Goal: Use online tool/utility: Utilize a website feature to perform a specific function

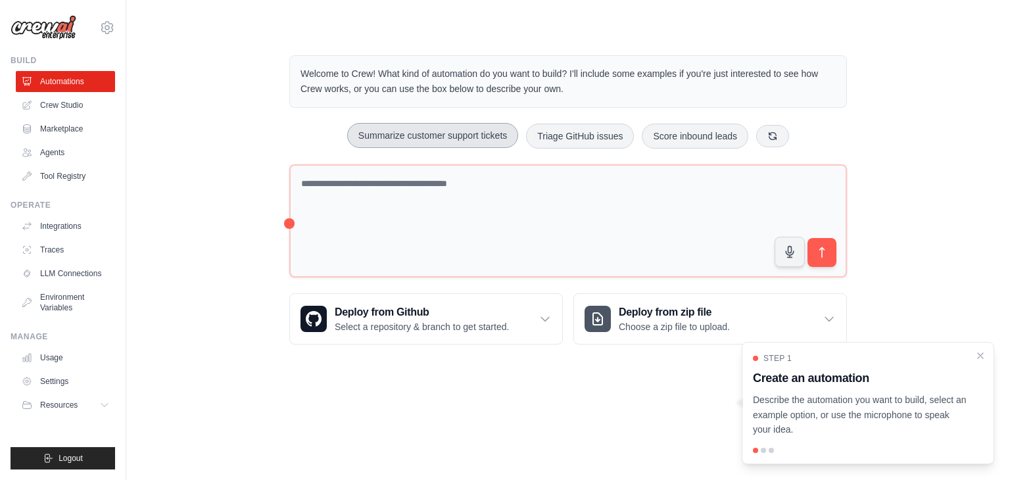
click at [436, 135] on button "Summarize customer support tickets" at bounding box center [432, 135] width 171 height 25
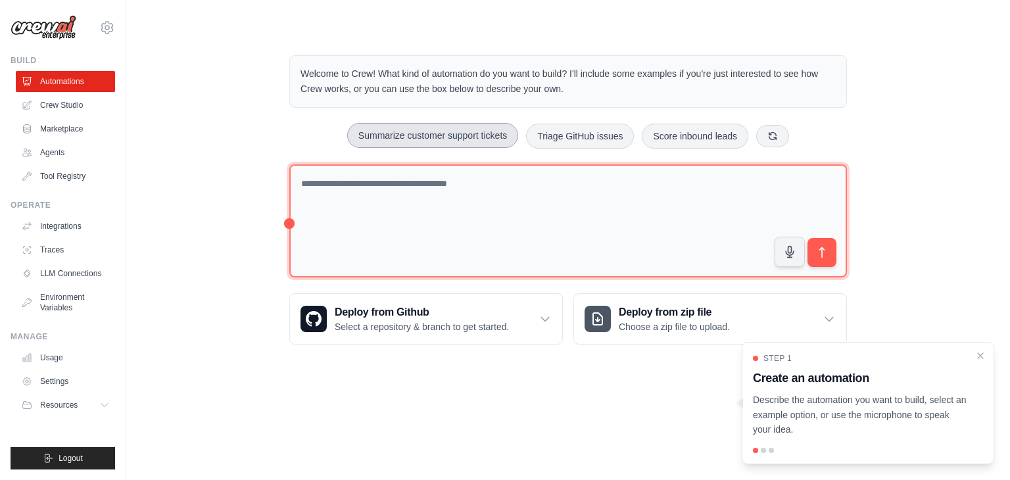
type textarea "**********"
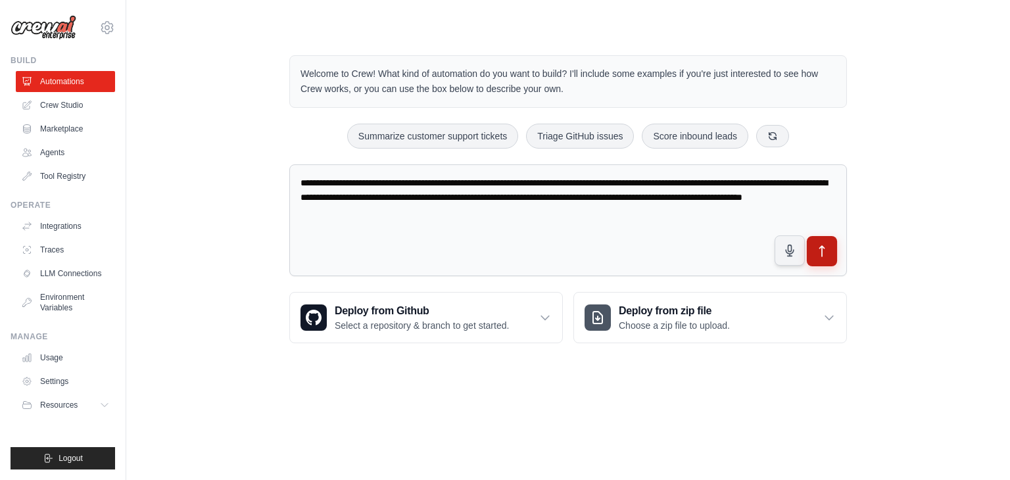
click at [816, 249] on icon "submit" at bounding box center [823, 252] width 14 height 14
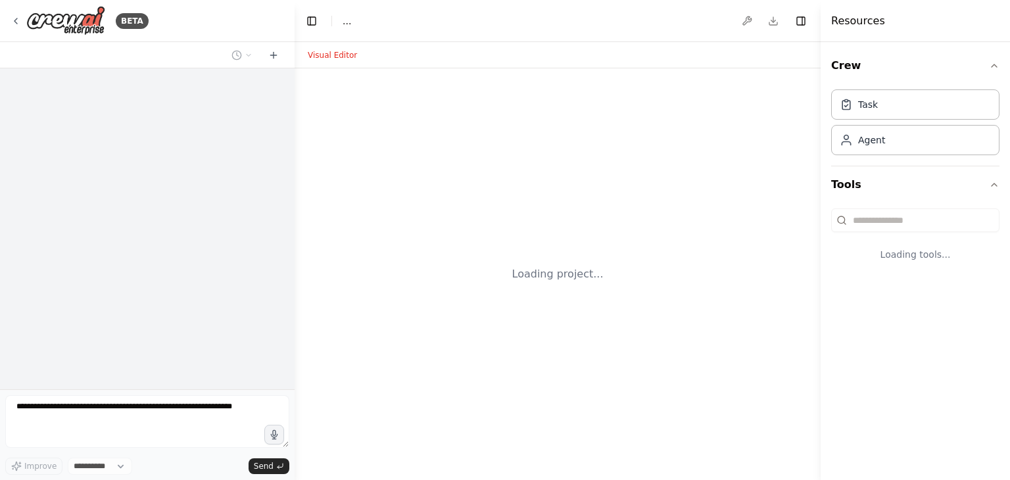
select select "****"
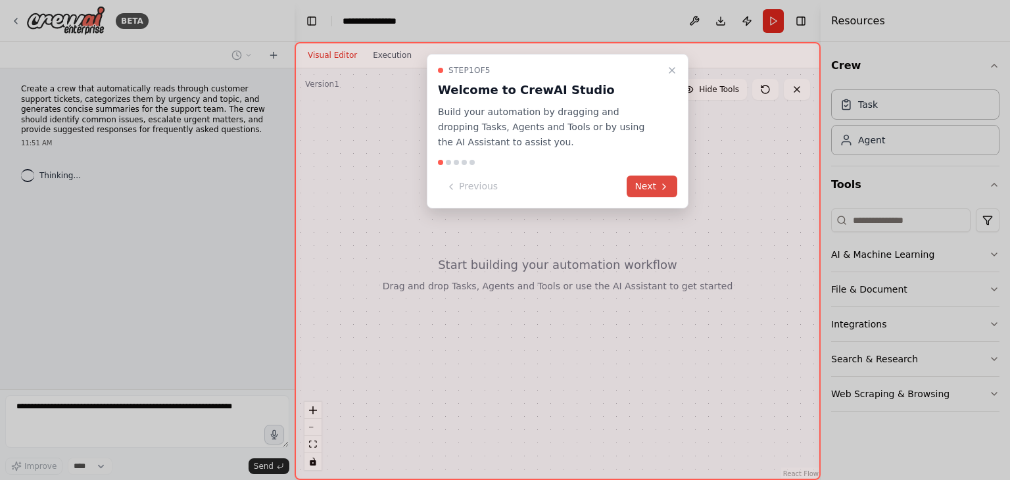
click at [659, 185] on icon at bounding box center [664, 187] width 11 height 11
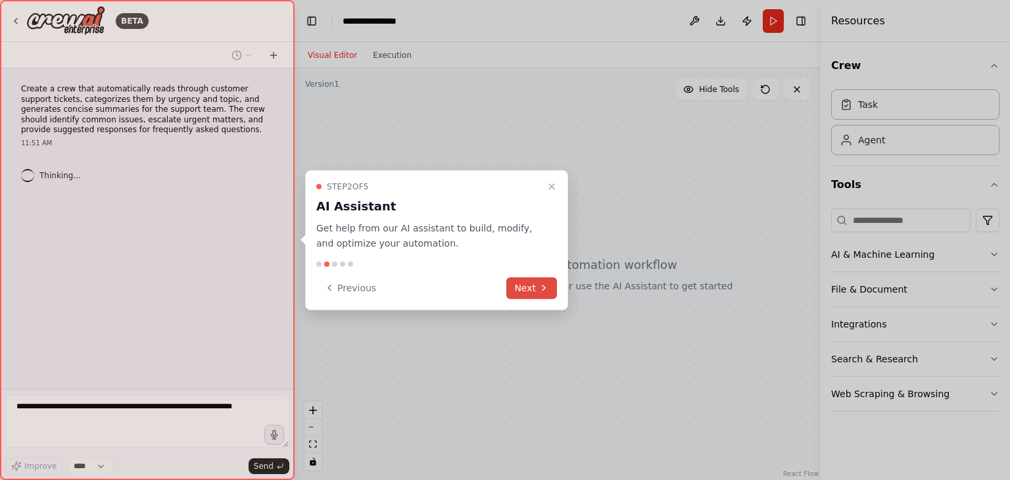
click at [543, 289] on icon at bounding box center [544, 288] width 11 height 11
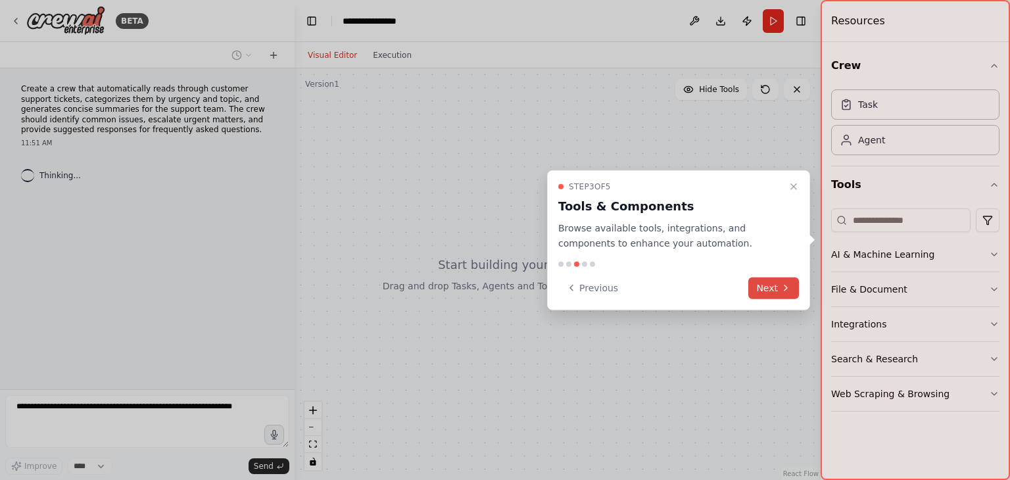
click at [763, 288] on button "Next" at bounding box center [773, 288] width 51 height 22
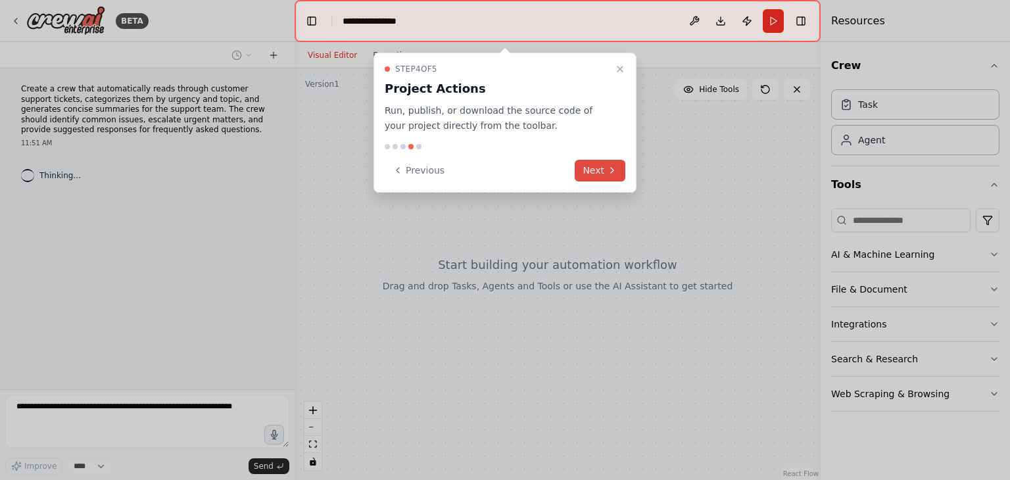
click at [600, 169] on button "Next" at bounding box center [600, 171] width 51 height 22
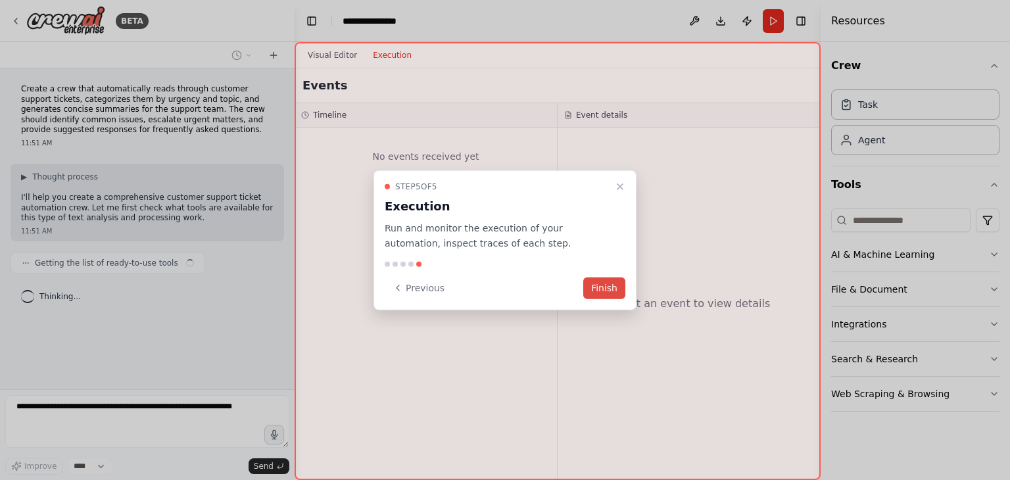
click at [604, 287] on button "Finish" at bounding box center [604, 288] width 42 height 22
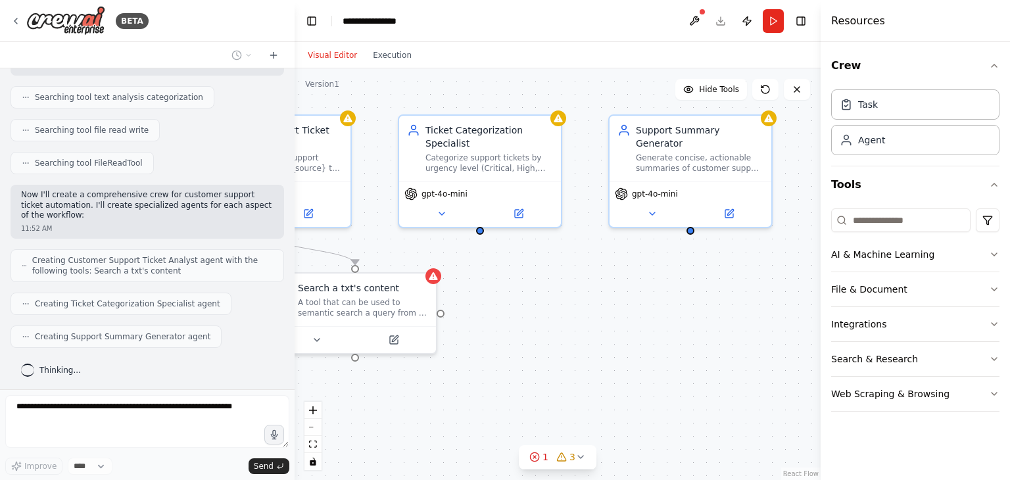
scroll to position [285, 0]
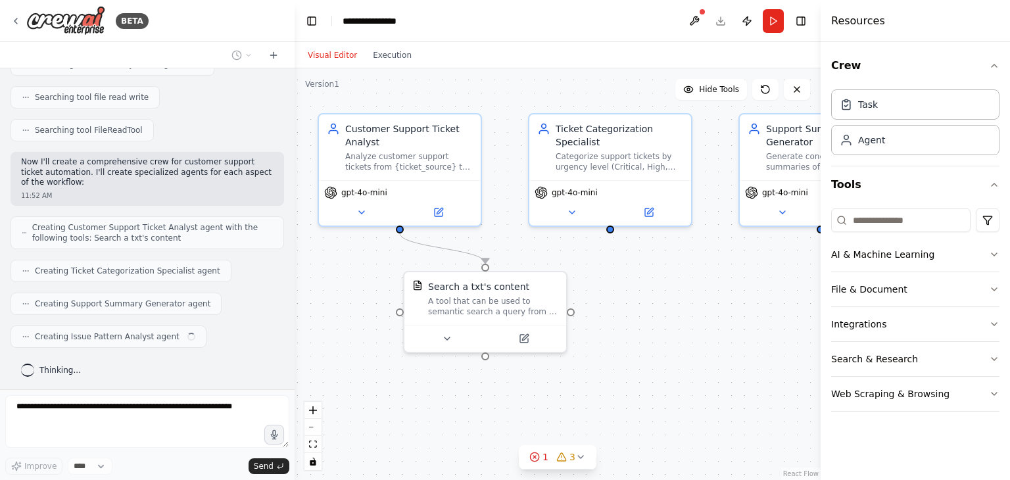
drag, startPoint x: 681, startPoint y: 416, endPoint x: 639, endPoint y: 395, distance: 47.7
click at [639, 395] on div ".deletable-edge-delete-btn { width: 20px; height: 20px; border: 0px solid #ffff…" at bounding box center [558, 274] width 526 height 412
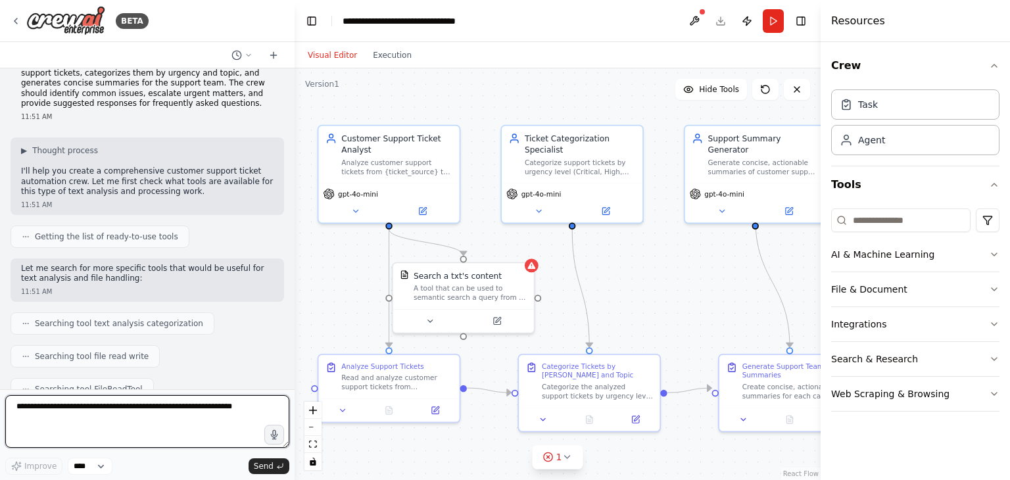
scroll to position [0, 0]
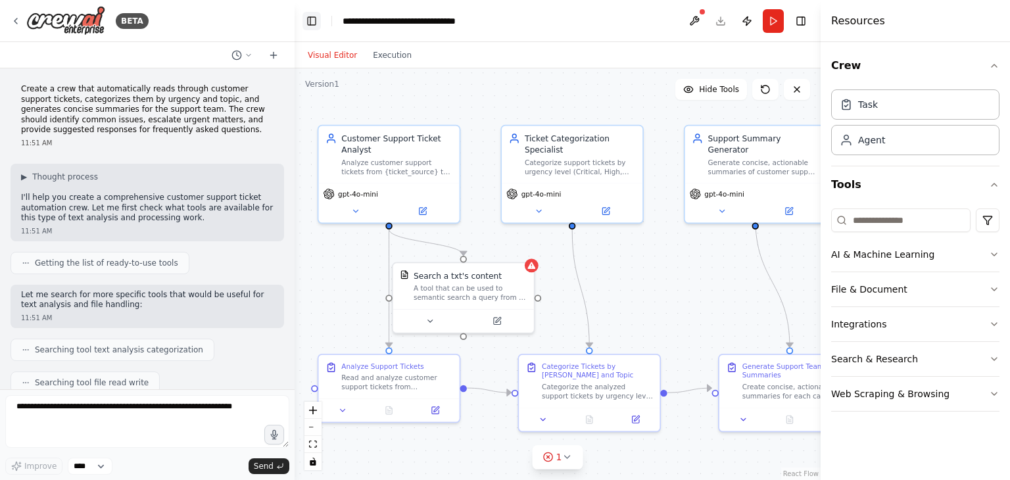
click at [312, 23] on button "Toggle Left Sidebar" at bounding box center [312, 21] width 18 height 18
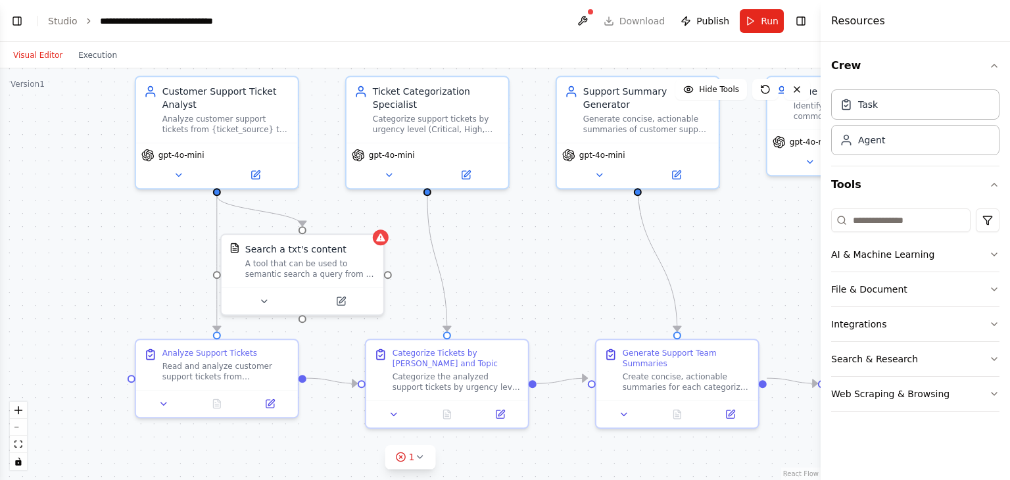
drag, startPoint x: 349, startPoint y: 277, endPoint x: 504, endPoint y: 253, distance: 157.7
click at [504, 253] on div ".deletable-edge-delete-btn { width: 20px; height: 20px; border: 0px solid #ffff…" at bounding box center [410, 274] width 821 height 412
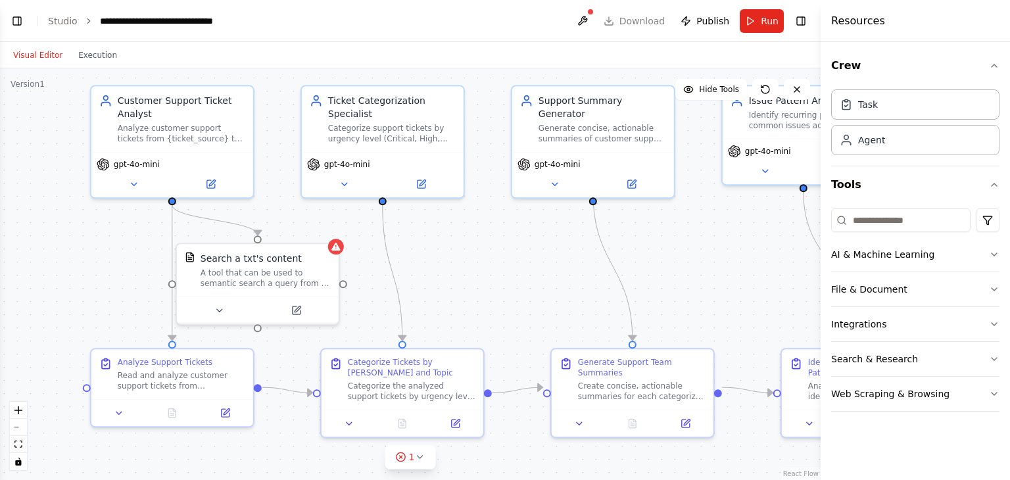
drag, startPoint x: 587, startPoint y: 257, endPoint x: 535, endPoint y: 269, distance: 53.4
click at [535, 269] on div ".deletable-edge-delete-btn { width: 20px; height: 20px; border: 0px solid #ffff…" at bounding box center [410, 274] width 821 height 412
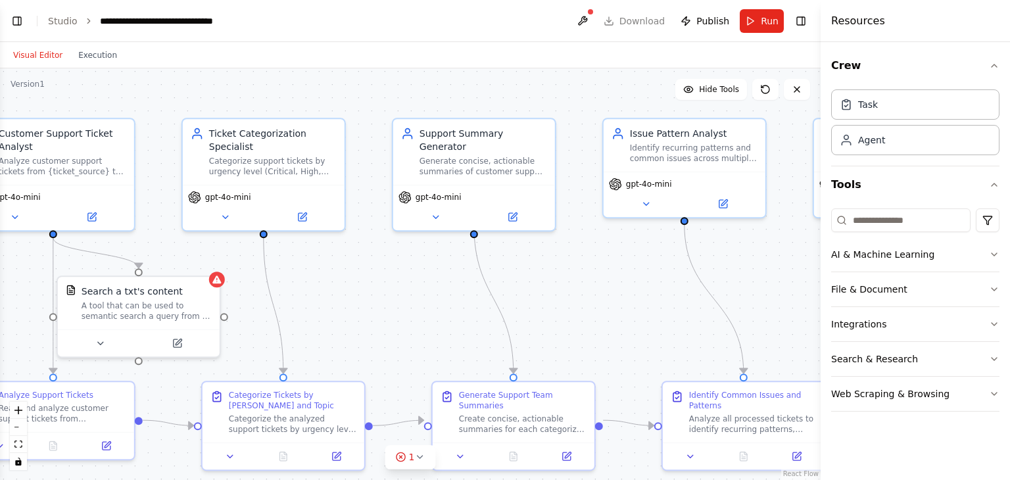
drag, startPoint x: 543, startPoint y: 264, endPoint x: 429, endPoint y: 294, distance: 117.1
click at [429, 294] on div ".deletable-edge-delete-btn { width: 20px; height: 20px; border: 0px solid #ffff…" at bounding box center [410, 274] width 821 height 412
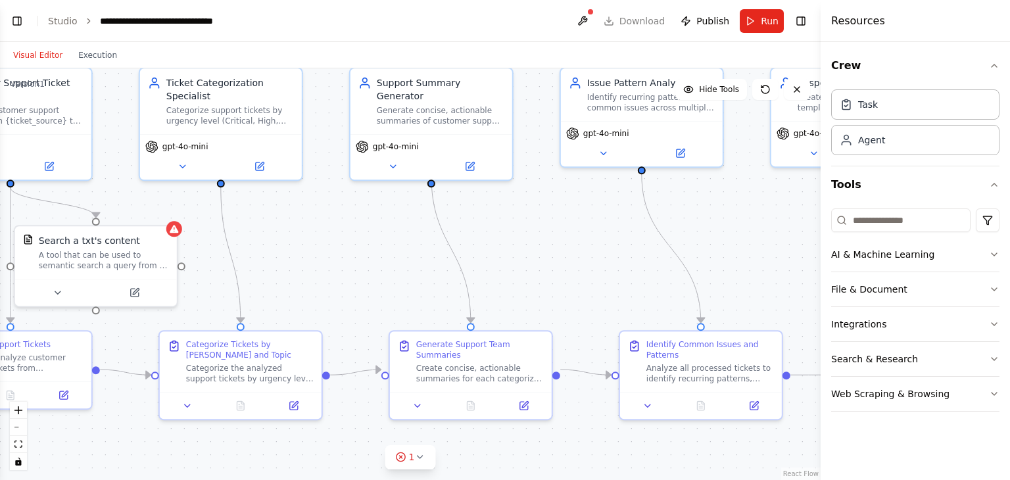
drag, startPoint x: 623, startPoint y: 269, endPoint x: 502, endPoint y: 224, distance: 129.0
click at [596, 221] on div ".deletable-edge-delete-btn { width: 20px; height: 20px; border: 0px solid #ffff…" at bounding box center [410, 274] width 821 height 412
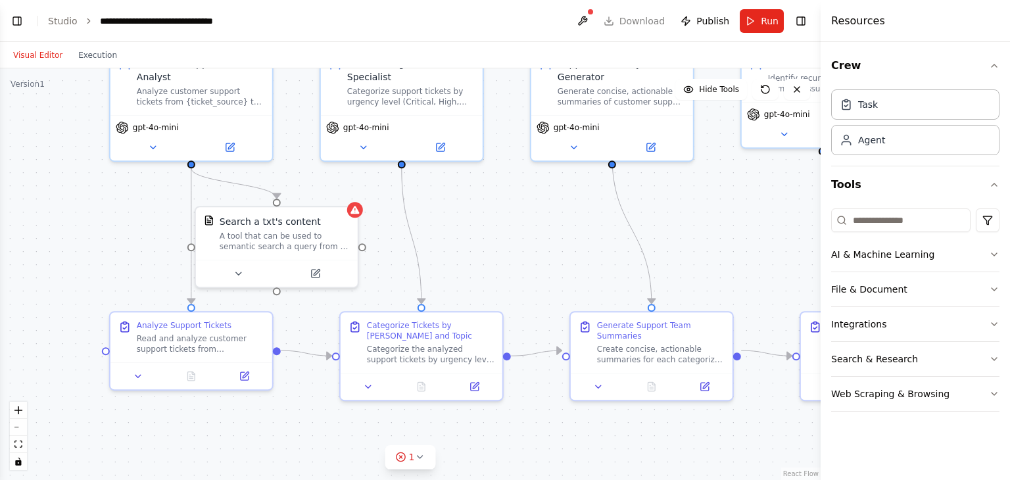
drag, startPoint x: 297, startPoint y: 262, endPoint x: 491, endPoint y: 219, distance: 199.3
click at [491, 219] on div ".deletable-edge-delete-btn { width: 20px; height: 20px; border: 0px solid #ffff…" at bounding box center [410, 274] width 821 height 412
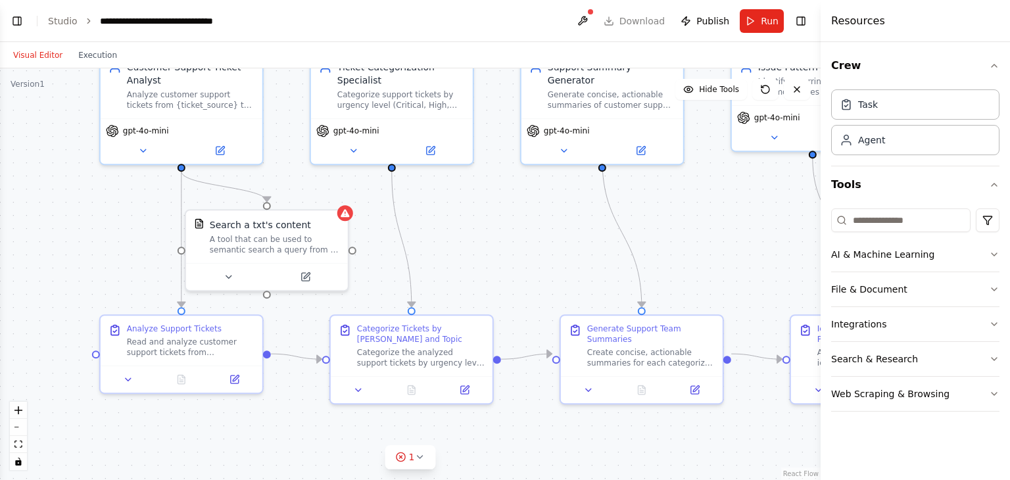
drag, startPoint x: 612, startPoint y: 408, endPoint x: 561, endPoint y: 430, distance: 55.7
click at [561, 430] on div ".deletable-edge-delete-btn { width: 20px; height: 20px; border: 0px solid #ffff…" at bounding box center [410, 274] width 821 height 412
click at [13, 20] on button "Toggle Left Sidebar" at bounding box center [17, 21] width 18 height 18
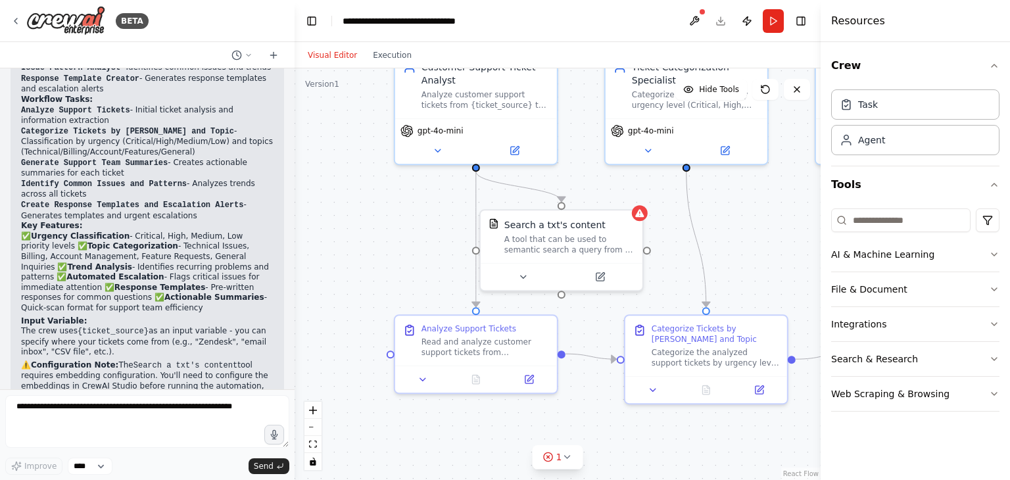
scroll to position [1102, 0]
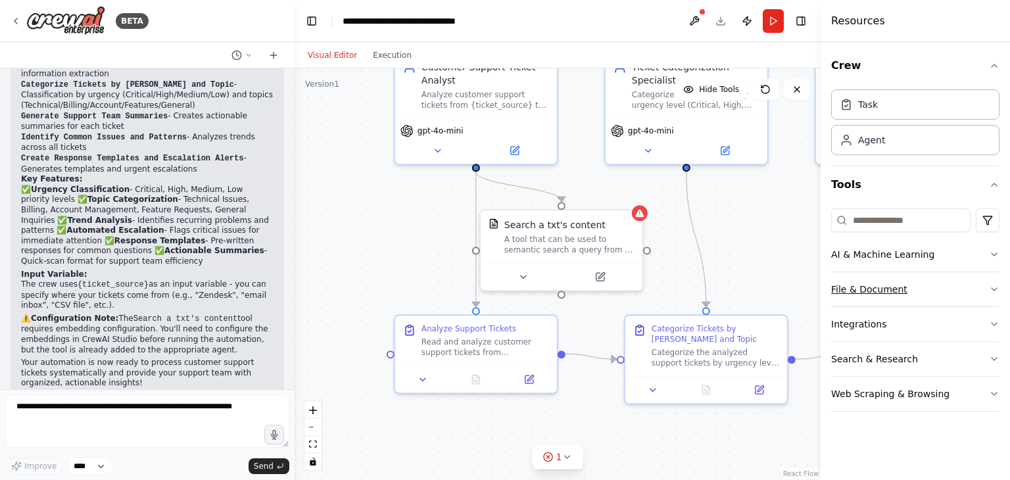
click at [957, 285] on button "File & Document" at bounding box center [915, 289] width 168 height 34
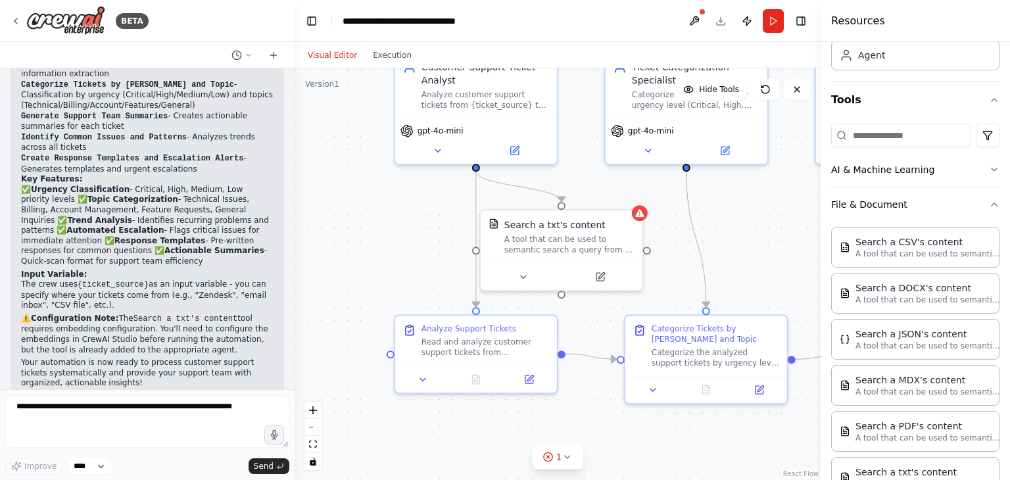
scroll to position [0, 0]
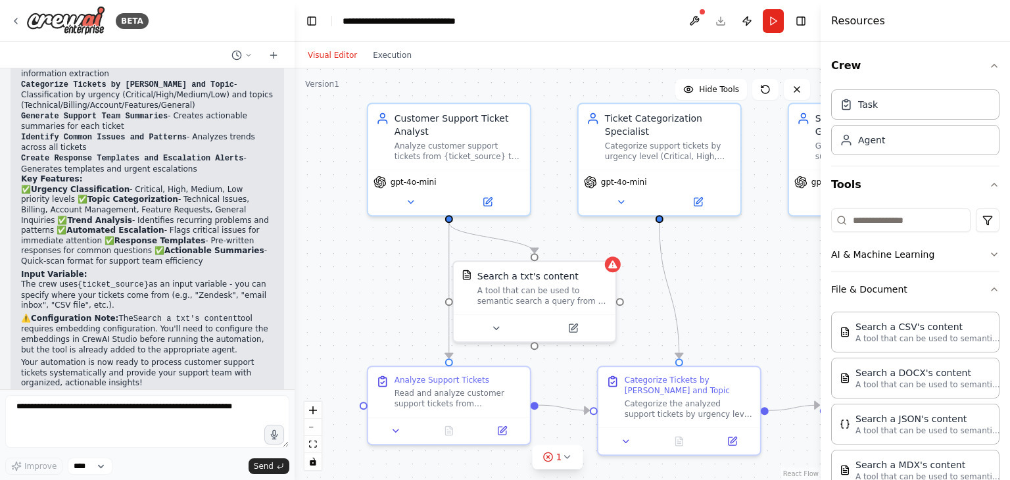
drag, startPoint x: 754, startPoint y: 241, endPoint x: 718, endPoint y: 316, distance: 83.2
click at [718, 316] on div ".deletable-edge-delete-btn { width: 20px; height: 20px; border: 0px solid #ffff…" at bounding box center [558, 274] width 526 height 412
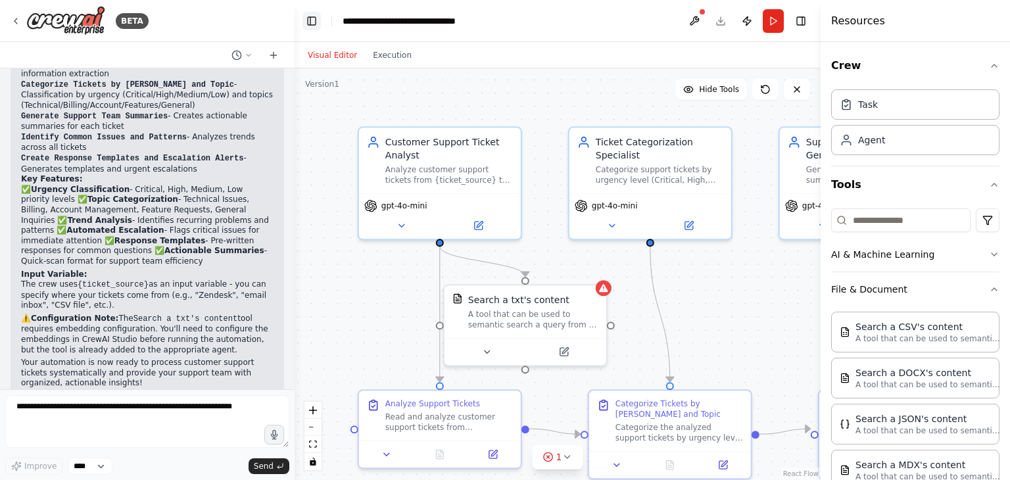
click at [308, 25] on button "Toggle Left Sidebar" at bounding box center [312, 21] width 18 height 18
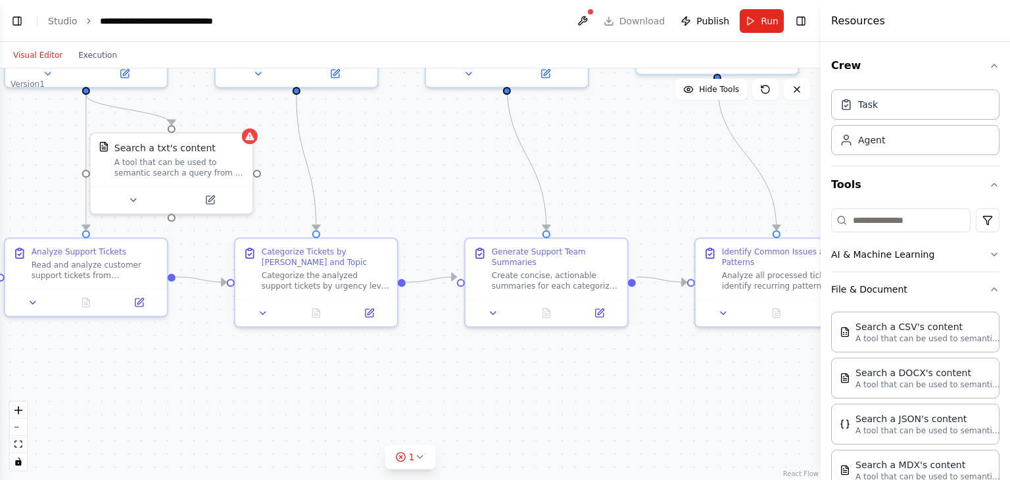
drag, startPoint x: 736, startPoint y: 294, endPoint x: 677, endPoint y: 142, distance: 163.1
click at [677, 142] on div ".deletable-edge-delete-btn { width: 20px; height: 20px; border: 0px solid #ffff…" at bounding box center [410, 274] width 821 height 412
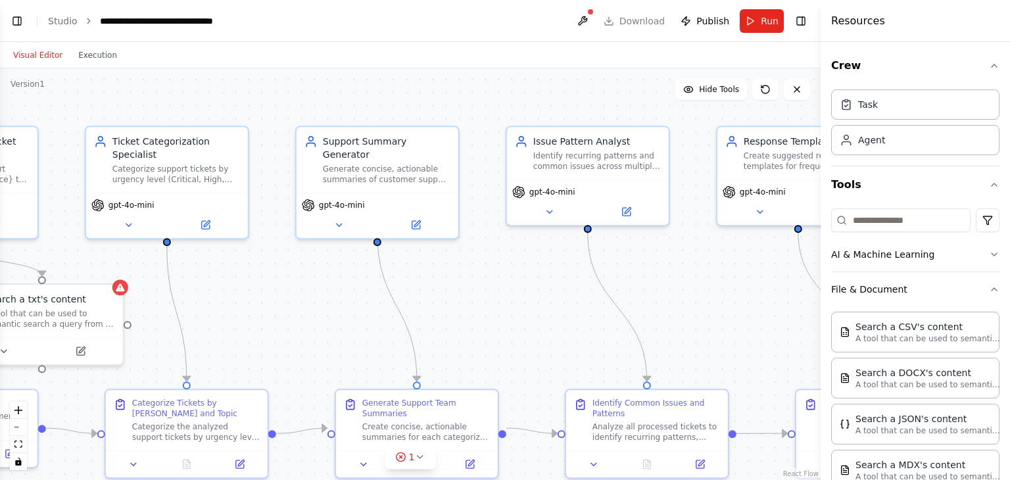
drag, startPoint x: 340, startPoint y: 159, endPoint x: 151, endPoint y: 314, distance: 244.8
click at [151, 314] on div ".deletable-edge-delete-btn { width: 20px; height: 20px; border: 0px solid #ffff…" at bounding box center [410, 274] width 821 height 412
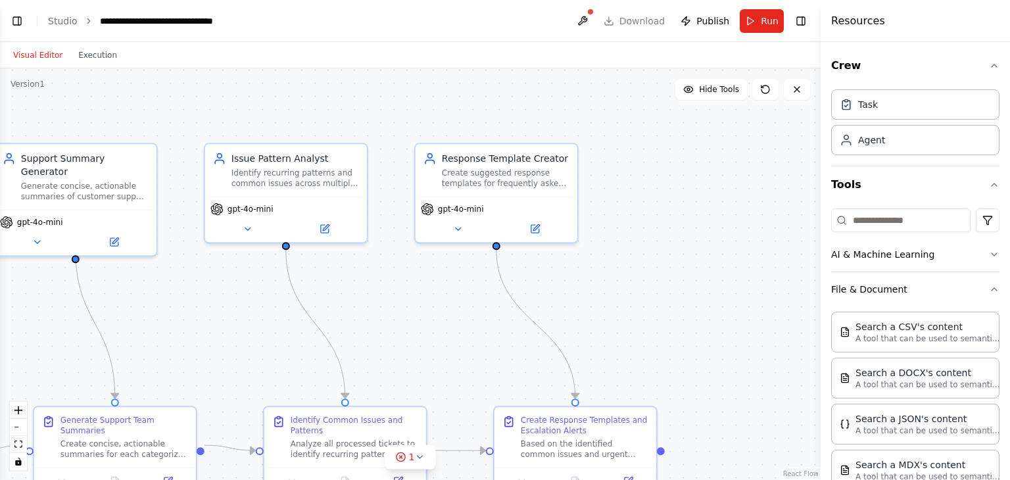
drag, startPoint x: 662, startPoint y: 276, endPoint x: 404, endPoint y: 289, distance: 258.1
click at [404, 289] on div ".deletable-edge-delete-btn { width: 20px; height: 20px; border: 0px solid #ffff…" at bounding box center [410, 274] width 821 height 412
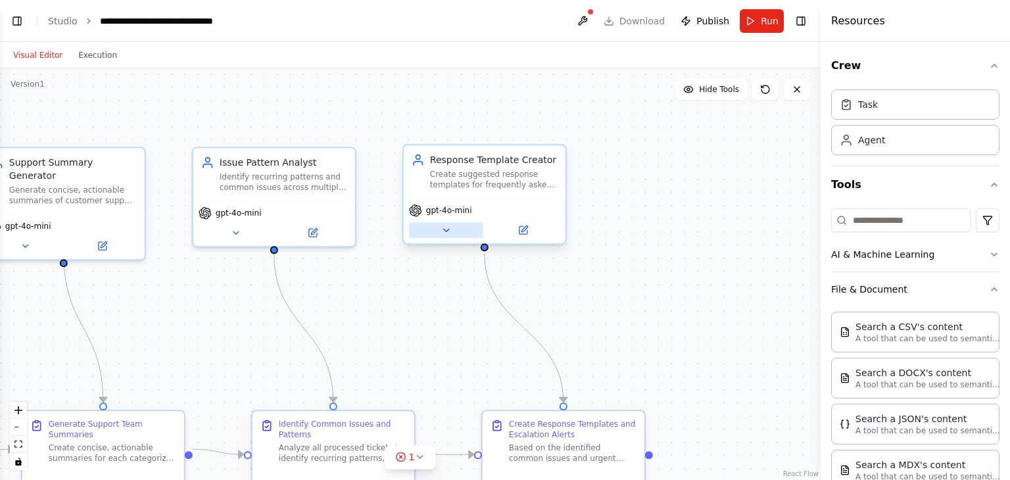
click at [447, 232] on icon at bounding box center [446, 230] width 11 height 11
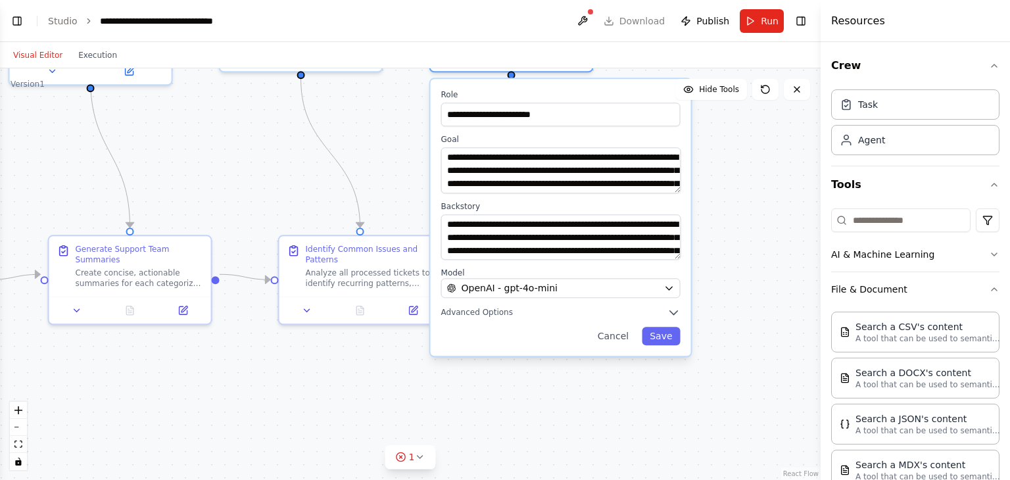
drag, startPoint x: 723, startPoint y: 343, endPoint x: 750, endPoint y: 168, distance: 176.3
click at [750, 168] on div ".deletable-edge-delete-btn { width: 20px; height: 20px; border: 0px solid #ffff…" at bounding box center [410, 274] width 821 height 412
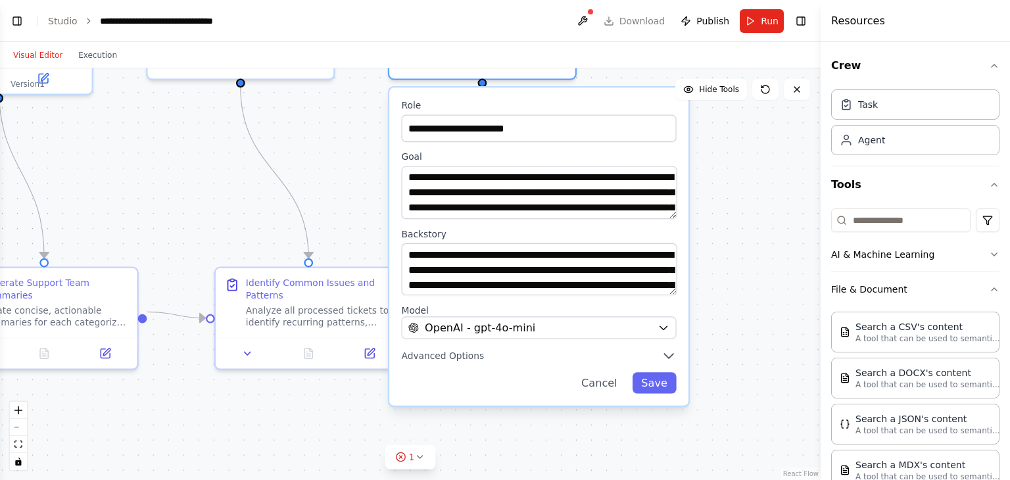
drag, startPoint x: 729, startPoint y: 246, endPoint x: 726, endPoint y: 316, distance: 70.4
click at [726, 316] on div ".deletable-edge-delete-btn { width: 20px; height: 20px; border: 0px solid #ffff…" at bounding box center [410, 274] width 821 height 412
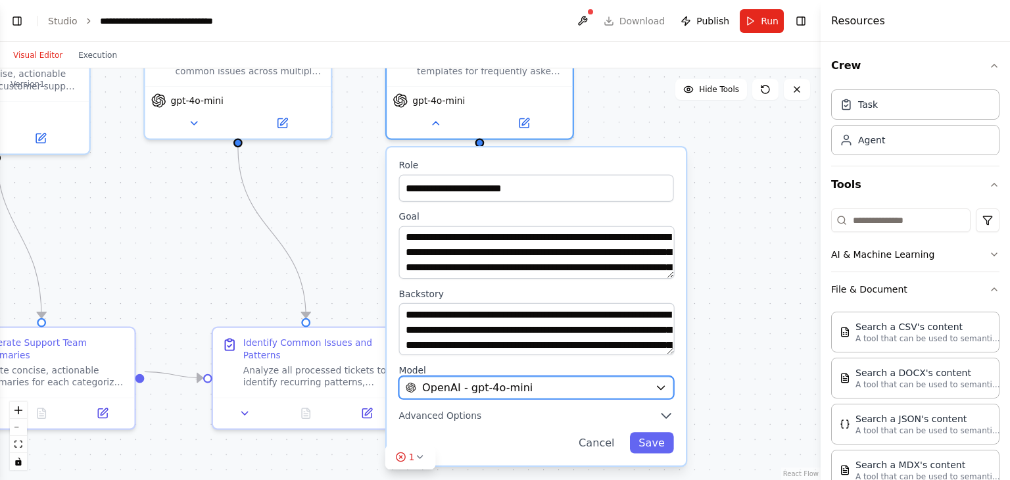
click at [618, 393] on div "OpenAI - gpt-4o-mini" at bounding box center [527, 387] width 243 height 15
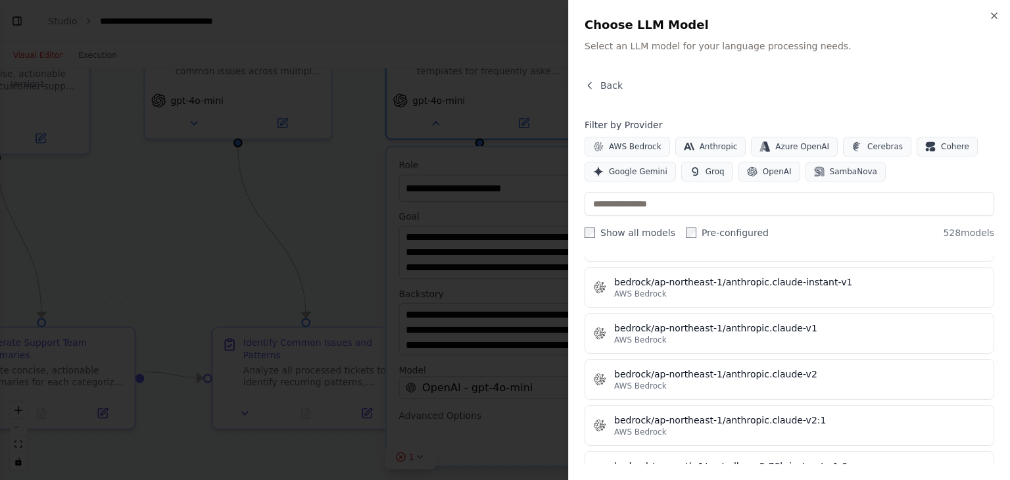
scroll to position [2631, 0]
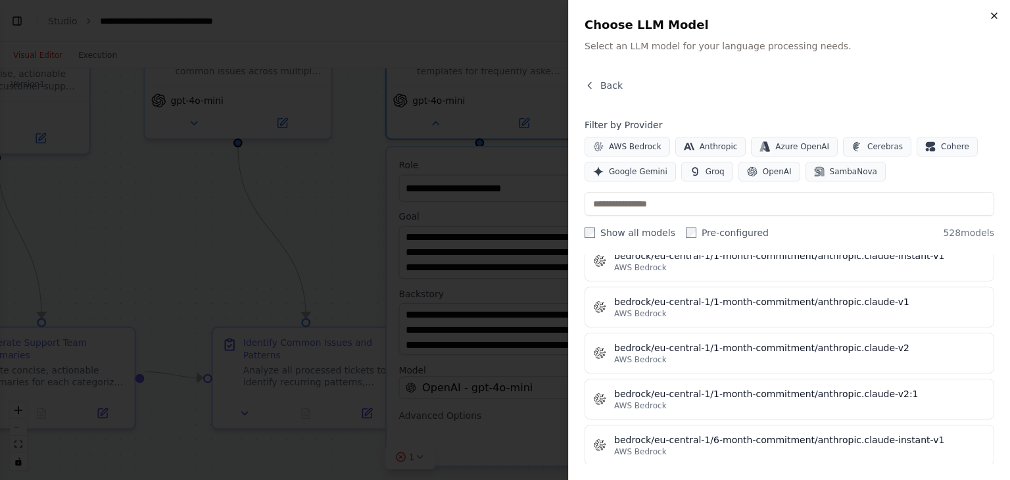
click at [994, 16] on icon "button" at bounding box center [994, 15] width 5 height 5
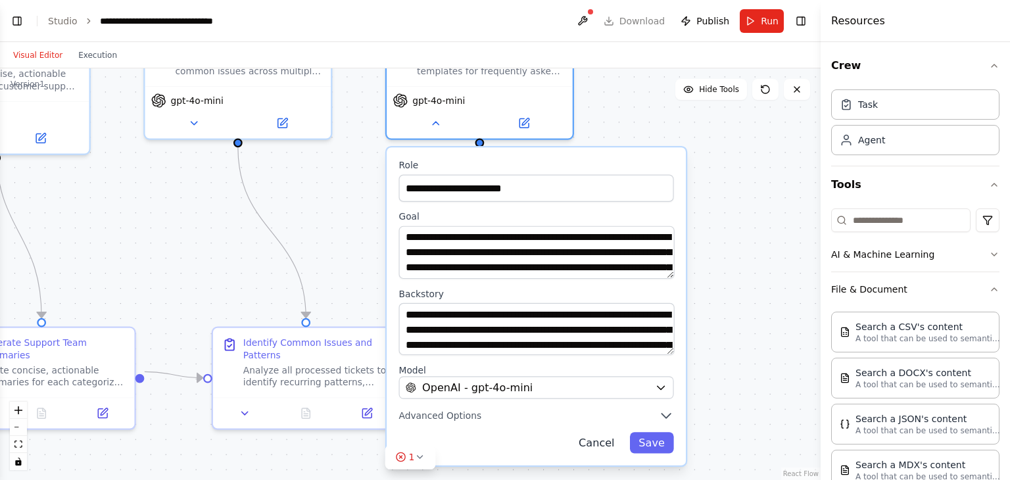
click at [595, 440] on button "Cancel" at bounding box center [597, 442] width 54 height 21
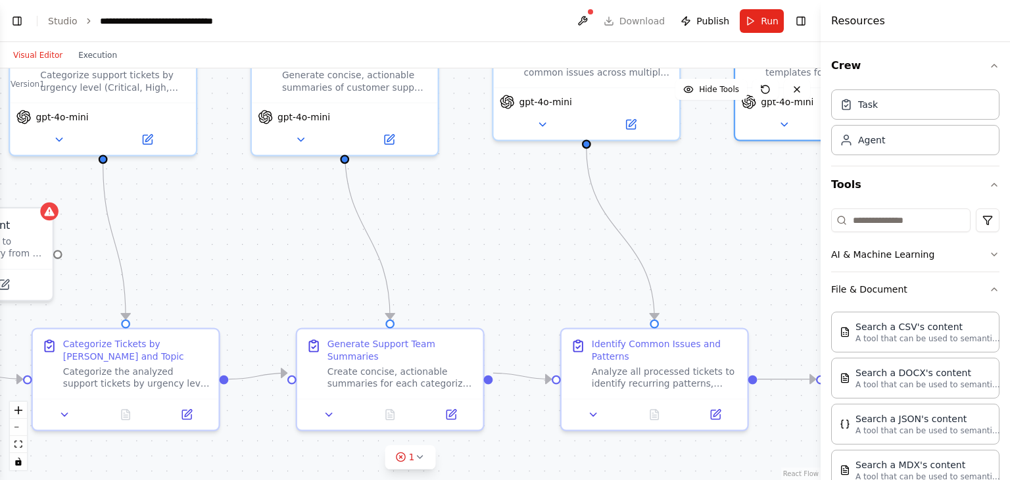
drag, startPoint x: 371, startPoint y: 244, endPoint x: 720, endPoint y: 245, distance: 348.6
click at [720, 245] on div ".deletable-edge-delete-btn { width: 20px; height: 20px; border: 0px solid #ffff…" at bounding box center [410, 274] width 821 height 412
click at [620, 22] on header "**********" at bounding box center [410, 21] width 821 height 42
click at [758, 20] on button "Run" at bounding box center [762, 21] width 44 height 24
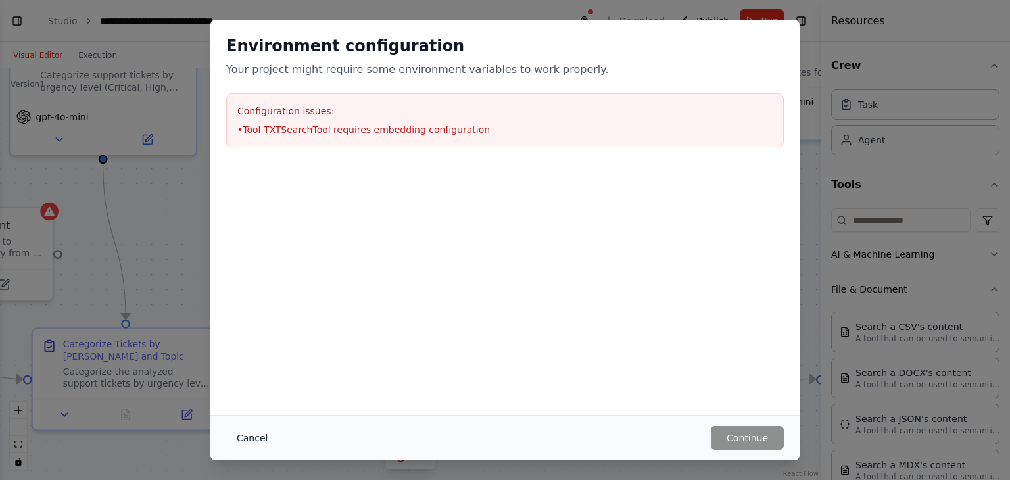
click at [255, 440] on button "Cancel" at bounding box center [252, 438] width 52 height 24
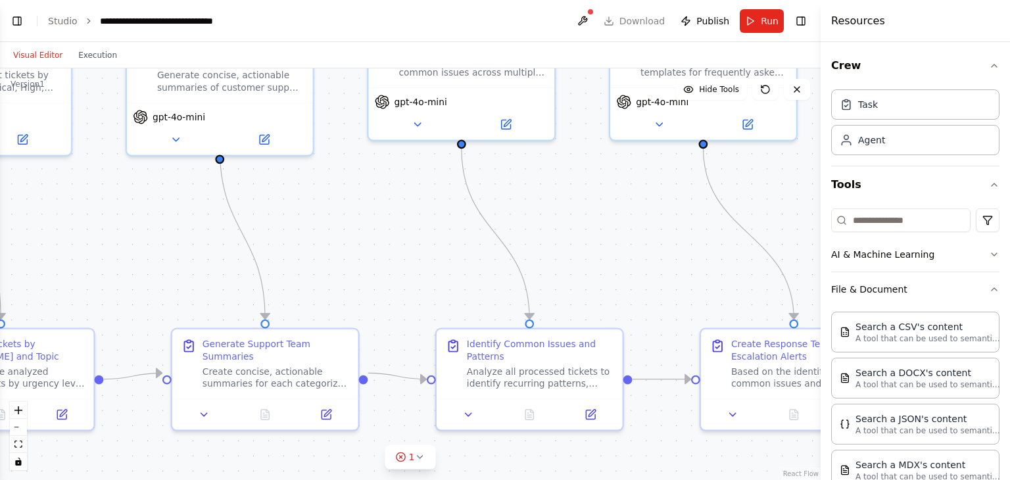
drag, startPoint x: 748, startPoint y: 207, endPoint x: 623, endPoint y: 207, distance: 125.0
click at [623, 207] on div ".deletable-edge-delete-btn { width: 20px; height: 20px; border: 0px solid #ffff…" at bounding box center [410, 274] width 821 height 412
click at [989, 252] on icon "button" at bounding box center [994, 254] width 11 height 11
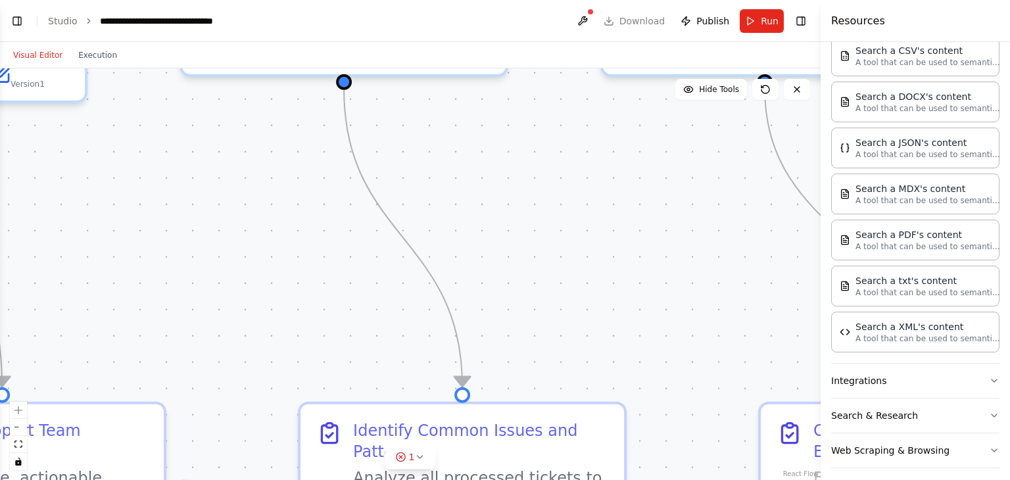
scroll to position [476, 0]
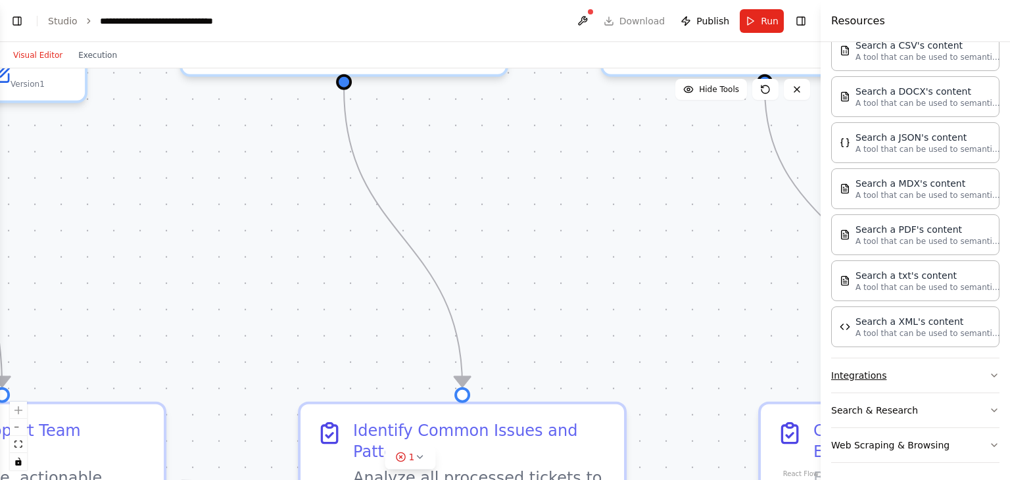
click at [913, 372] on button "Integrations" at bounding box center [915, 375] width 168 height 34
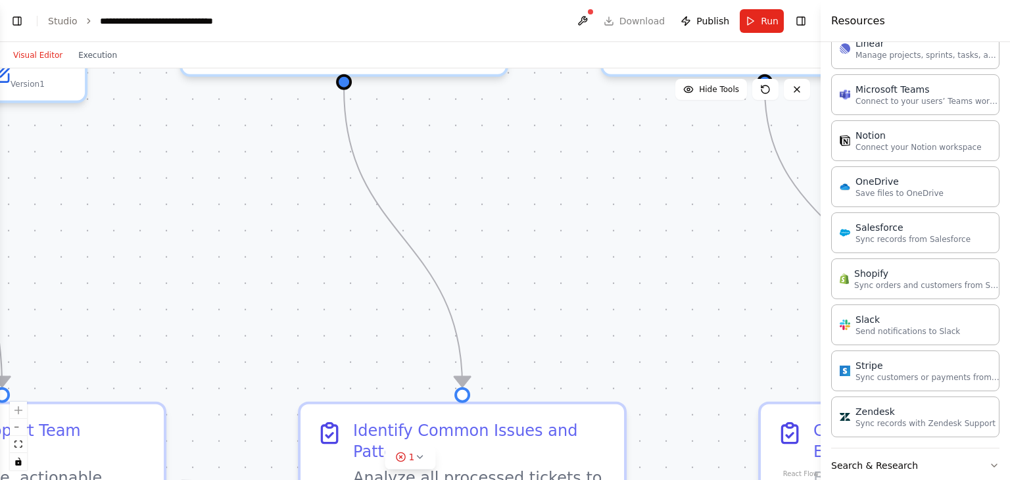
scroll to position [1402, 0]
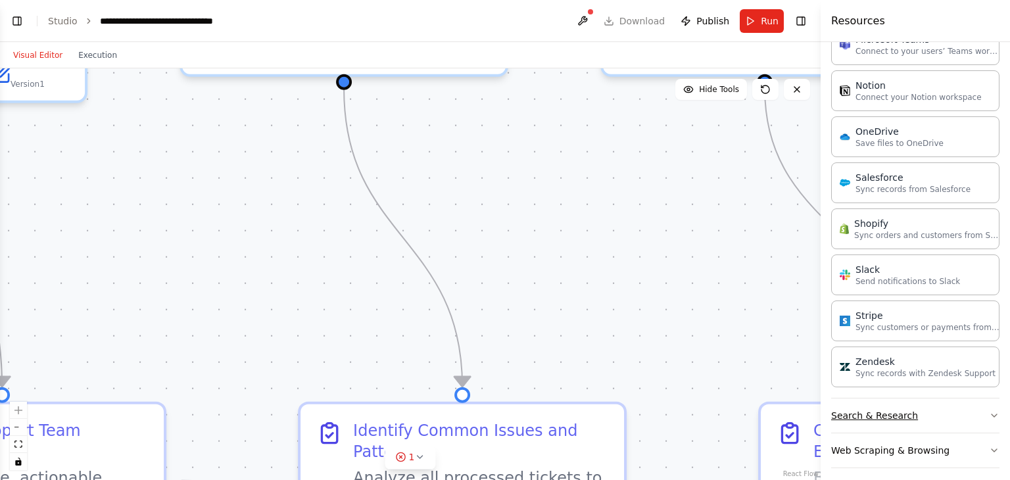
click at [913, 410] on button "Search & Research" at bounding box center [915, 416] width 168 height 34
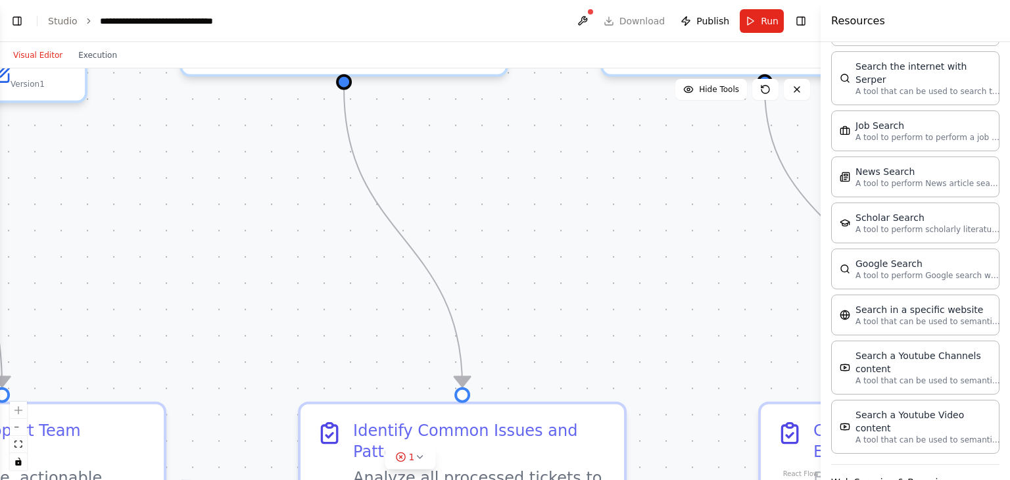
scroll to position [2066, 0]
click at [905, 464] on button "Web Scraping & Browsing" at bounding box center [915, 481] width 168 height 34
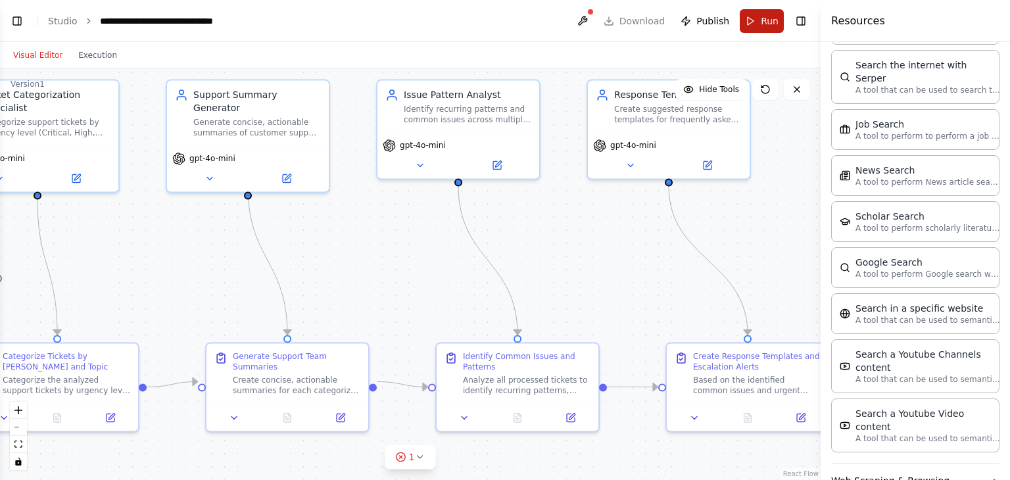
click at [762, 19] on span "Run" at bounding box center [770, 20] width 18 height 13
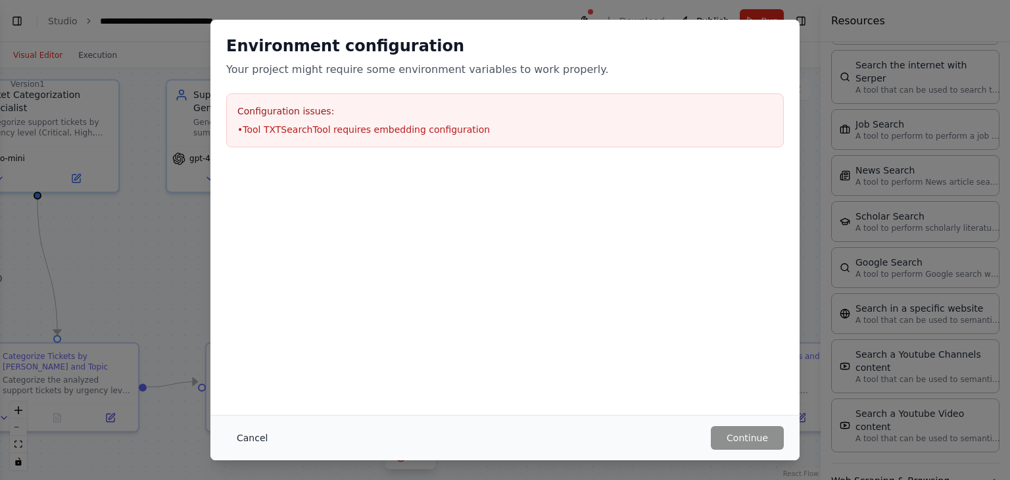
click at [257, 439] on button "Cancel" at bounding box center [252, 438] width 52 height 24
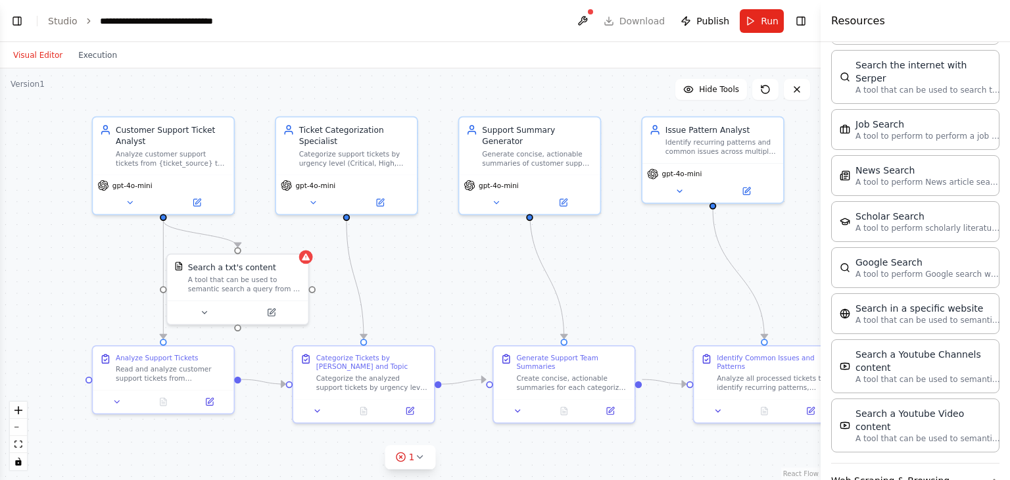
drag, startPoint x: 373, startPoint y: 226, endPoint x: 631, endPoint y: 245, distance: 259.2
click at [631, 245] on div ".deletable-edge-delete-btn { width: 20px; height: 20px; border: 0px solid #ffff…" at bounding box center [410, 274] width 821 height 412
click at [539, 26] on header "**********" at bounding box center [410, 21] width 821 height 42
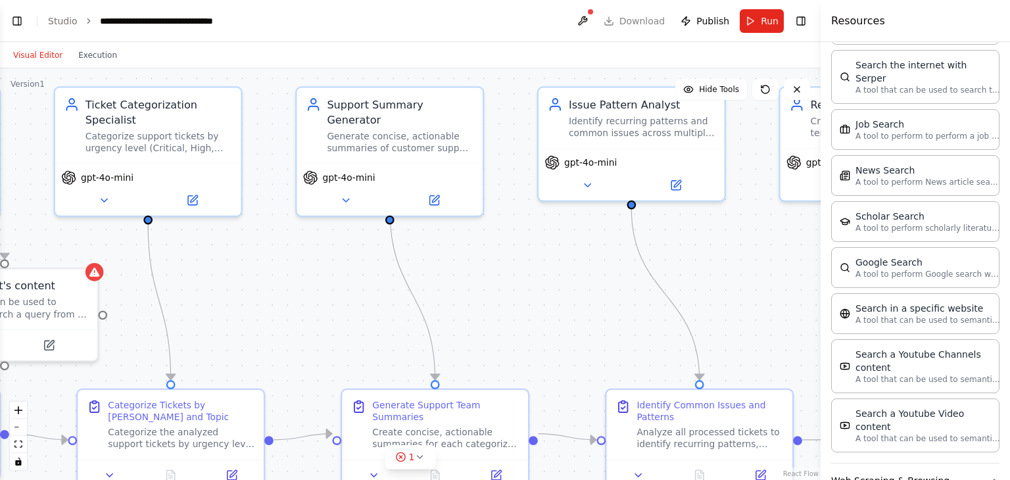
drag, startPoint x: 643, startPoint y: 278, endPoint x: 534, endPoint y: 285, distance: 109.4
click at [534, 285] on div ".deletable-edge-delete-btn { width: 20px; height: 20px; border: 0px solid #ffff…" at bounding box center [410, 274] width 821 height 412
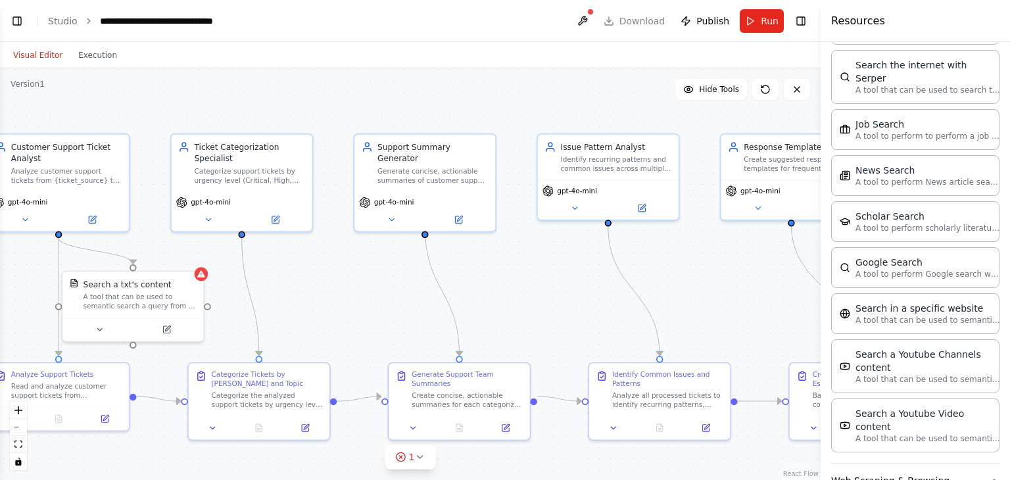
click at [497, 23] on header "**********" at bounding box center [410, 21] width 821 height 42
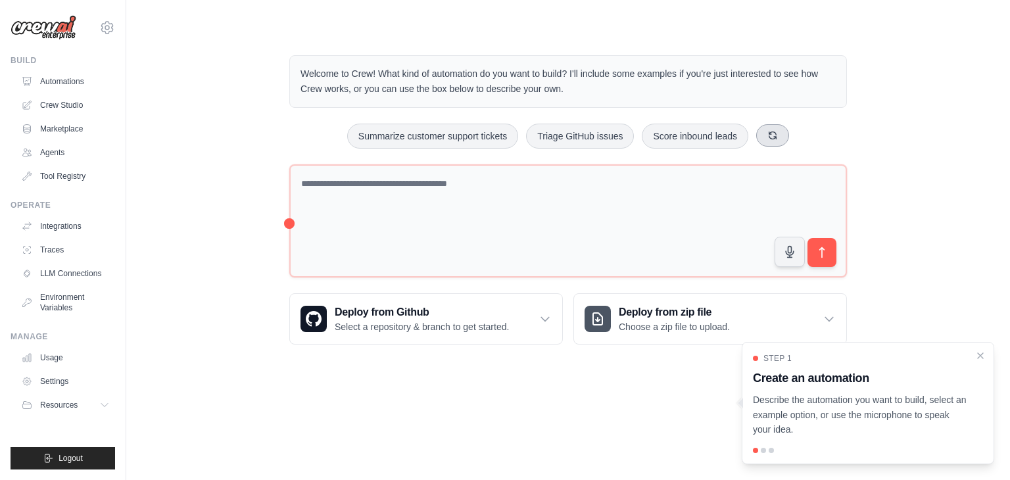
click at [775, 135] on icon at bounding box center [773, 135] width 11 height 11
click at [441, 314] on h3 "Deploy from Github" at bounding box center [422, 313] width 174 height 16
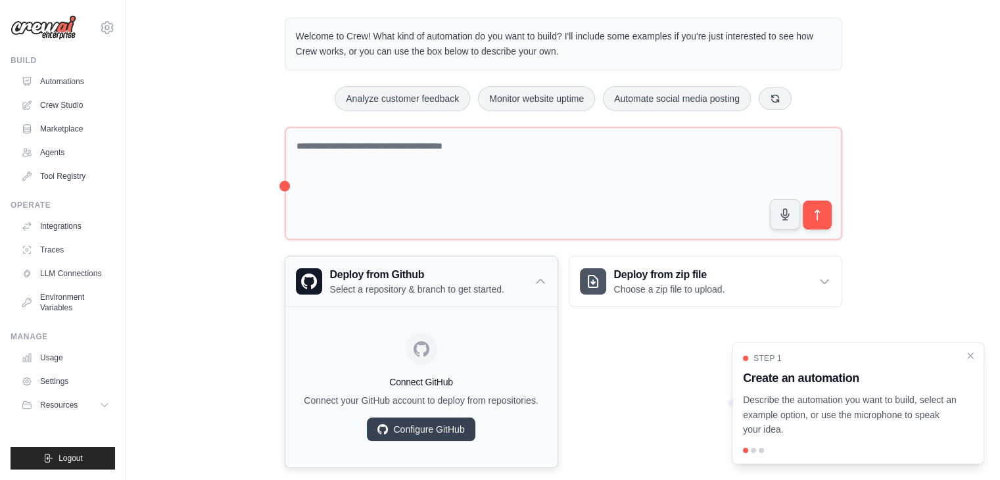
scroll to position [58, 0]
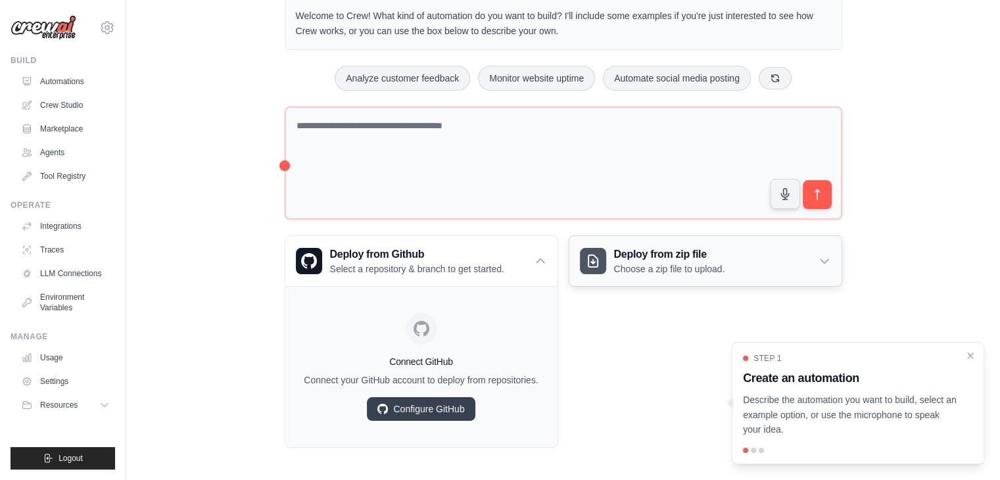
click at [692, 262] on p "Choose a zip file to upload." at bounding box center [669, 268] width 111 height 13
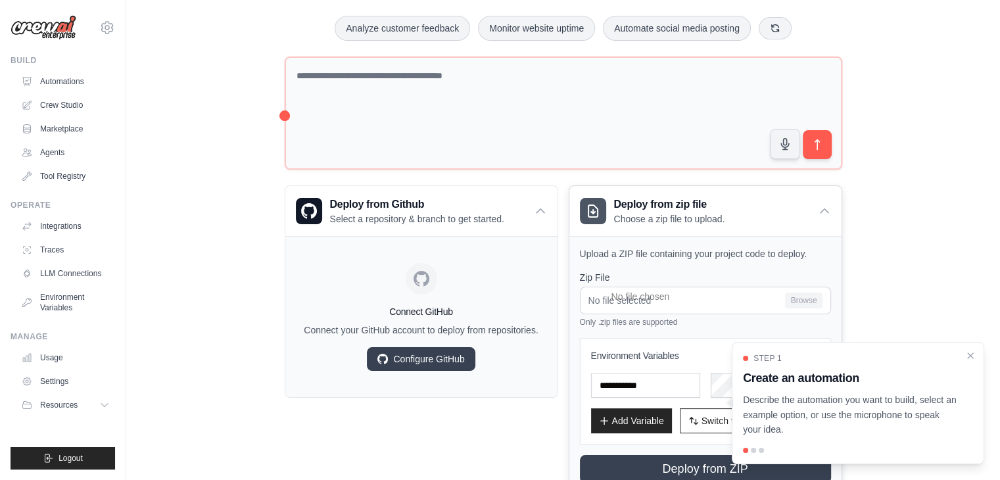
scroll to position [154, 0]
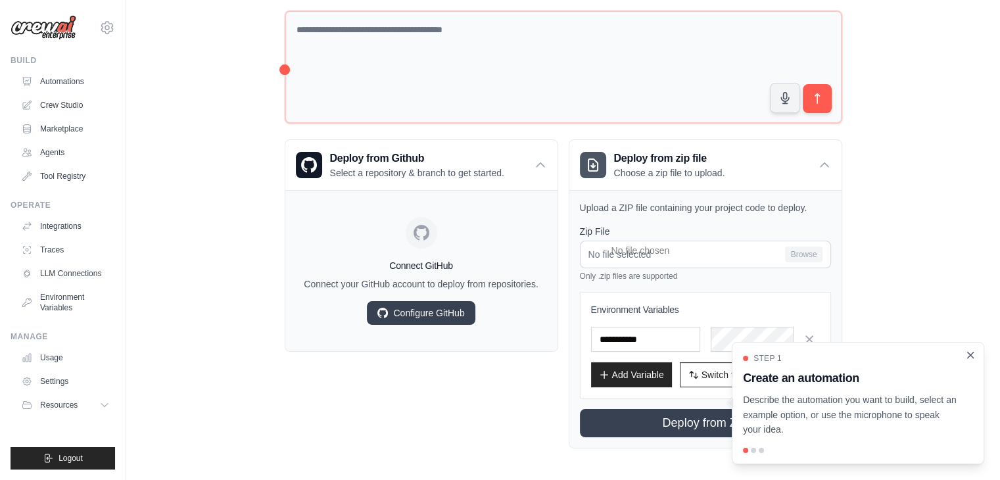
click at [974, 356] on icon "Close walkthrough" at bounding box center [971, 355] width 12 height 12
